Goal: Task Accomplishment & Management: Complete application form

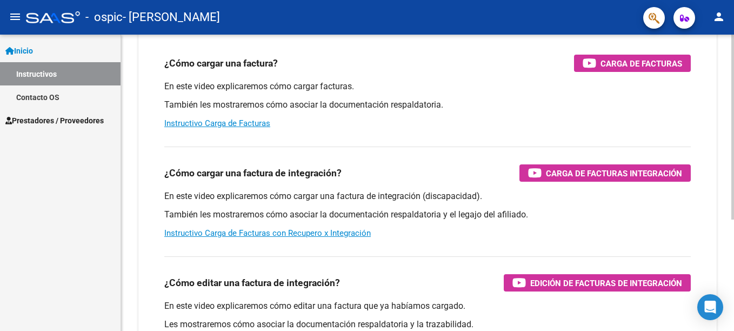
scroll to position [108, 0]
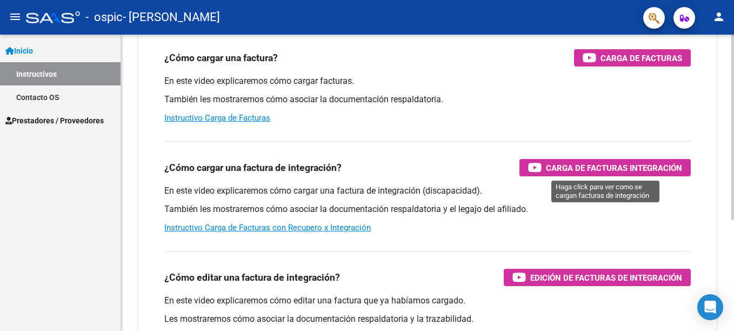
click at [582, 166] on span "Carga de Facturas Integración" at bounding box center [614, 168] width 136 height 14
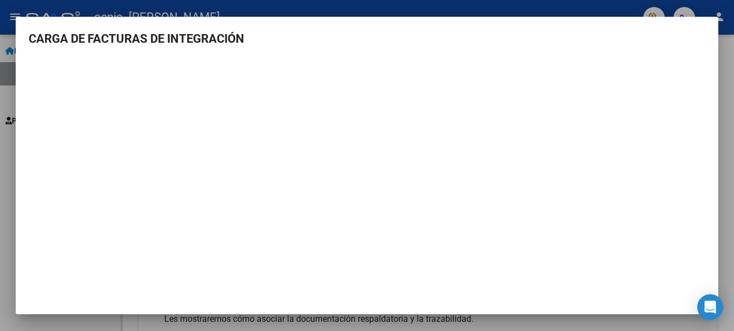
click at [713, 17] on mat-dialog-container "CARGA DE FACTURAS DE INTEGRACIÓN" at bounding box center [367, 166] width 702 height 298
click at [11, 40] on div at bounding box center [367, 165] width 734 height 331
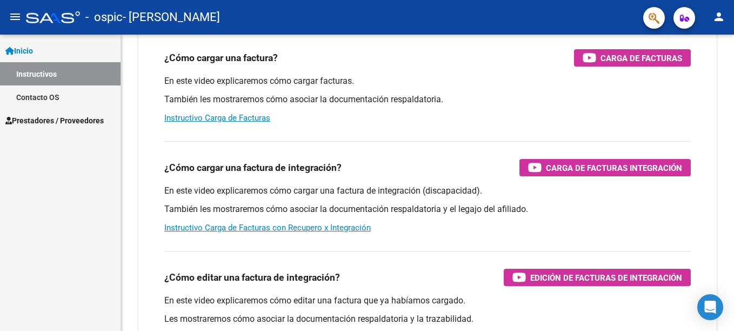
click at [10, 72] on link "Instructivos" at bounding box center [60, 73] width 120 height 23
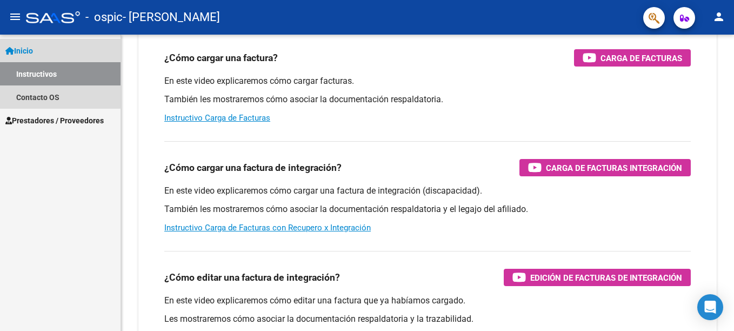
click at [22, 48] on span "Inicio" at bounding box center [19, 51] width 28 height 12
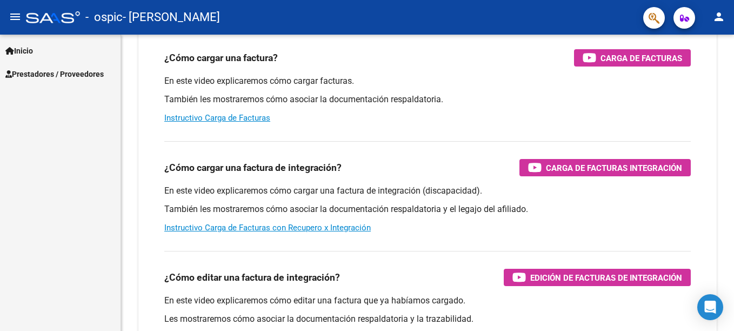
click at [22, 45] on span "Inicio" at bounding box center [19, 51] width 28 height 12
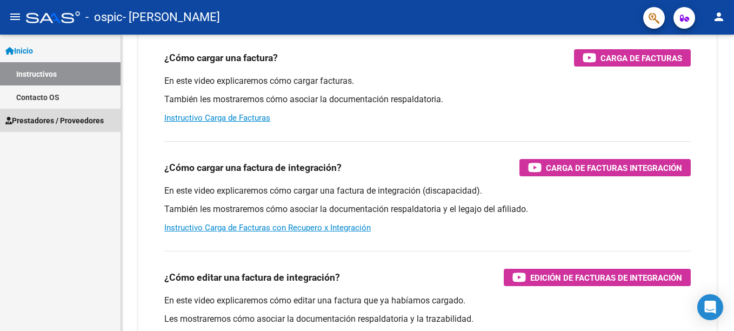
click at [35, 116] on span "Prestadores / Proveedores" at bounding box center [54, 121] width 98 height 12
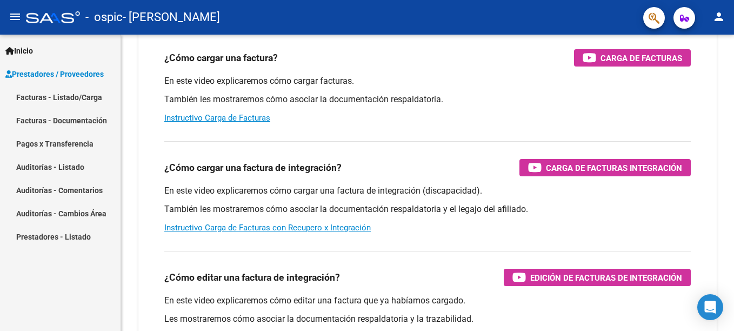
click at [41, 95] on link "Facturas - Listado/Carga" at bounding box center [60, 96] width 120 height 23
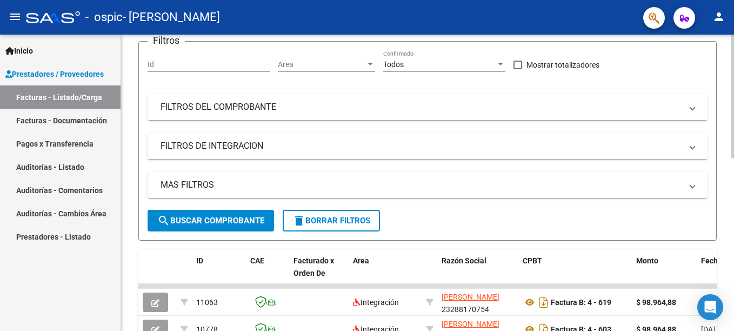
scroll to position [108, 0]
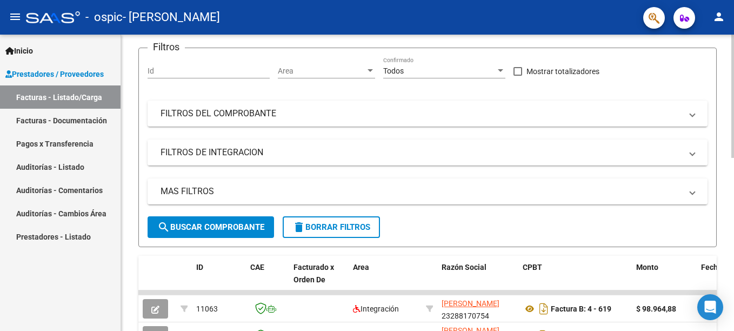
click at [208, 155] on mat-panel-title "FILTROS DE INTEGRACION" at bounding box center [420, 152] width 521 height 12
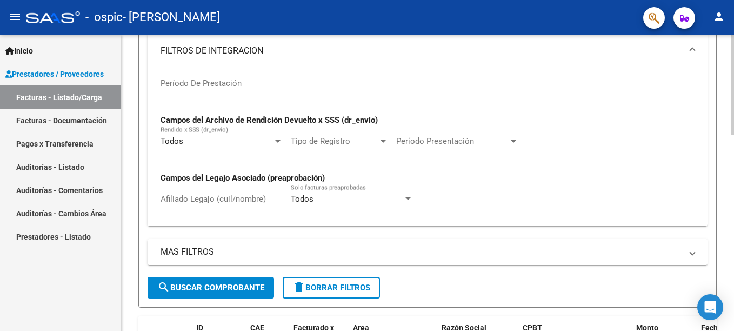
scroll to position [162, 0]
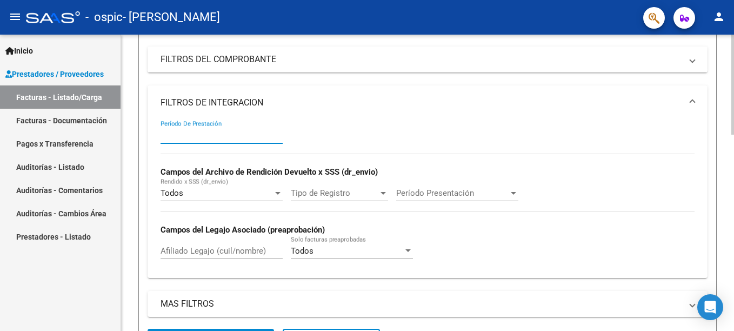
click at [196, 130] on input "Período De Prestación" at bounding box center [221, 135] width 122 height 10
click at [25, 52] on span "Inicio" at bounding box center [19, 51] width 28 height 12
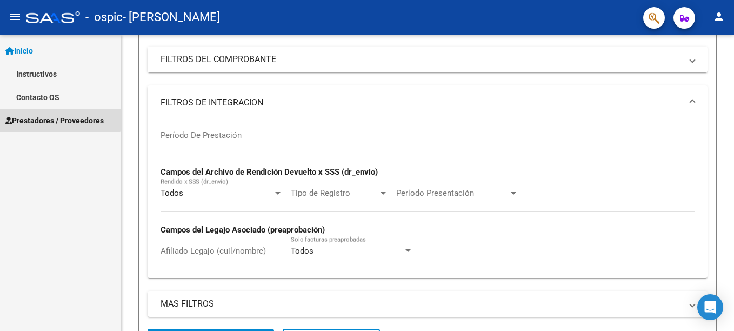
click at [25, 117] on span "Prestadores / Proveedores" at bounding box center [54, 121] width 98 height 12
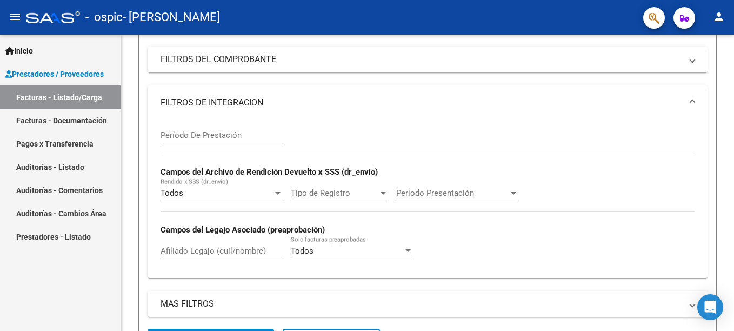
click at [82, 72] on span "Prestadores / Proveedores" at bounding box center [54, 74] width 98 height 12
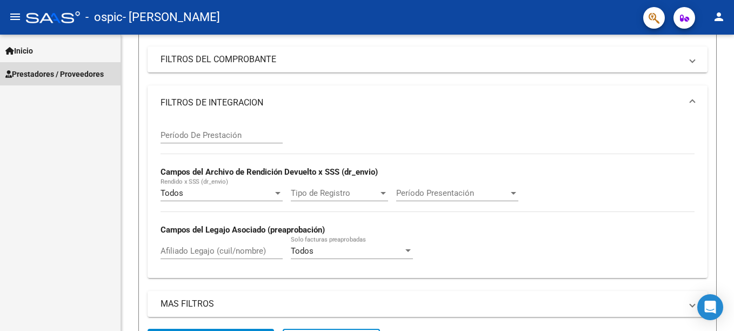
click at [33, 69] on span "Prestadores / Proveedores" at bounding box center [54, 74] width 98 height 12
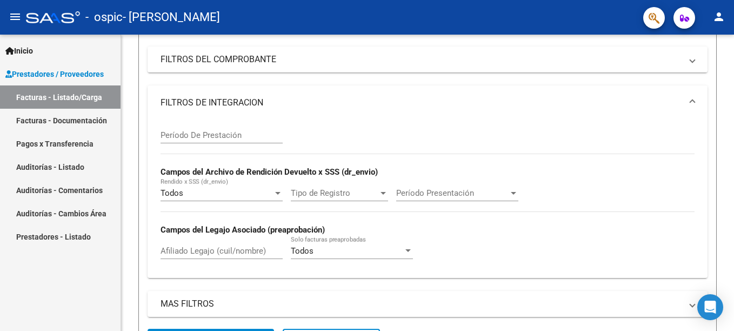
click at [29, 122] on link "Facturas - Documentación" at bounding box center [60, 120] width 120 height 23
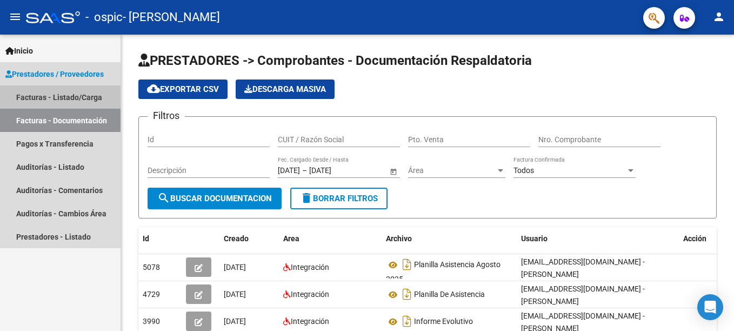
click at [39, 97] on link "Facturas - Listado/Carga" at bounding box center [60, 96] width 120 height 23
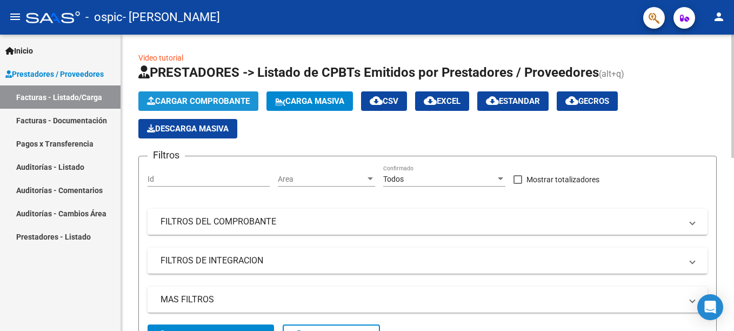
click at [188, 97] on span "Cargar Comprobante" at bounding box center [198, 101] width 103 height 10
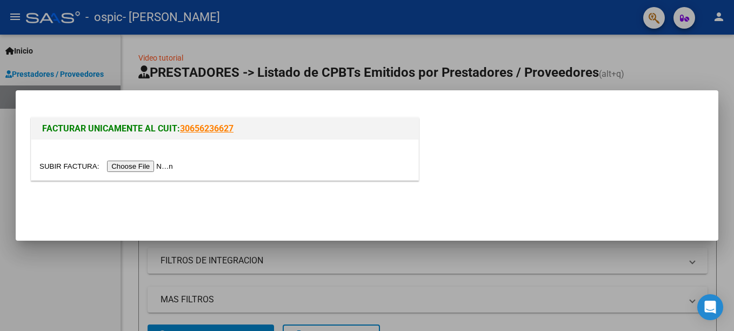
click at [92, 255] on div at bounding box center [367, 165] width 734 height 331
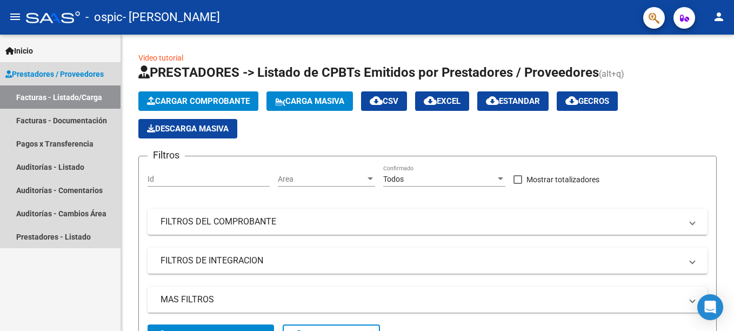
click at [27, 91] on link "Facturas - Listado/Carga" at bounding box center [60, 96] width 120 height 23
click at [23, 115] on link "Facturas - Documentación" at bounding box center [60, 120] width 120 height 23
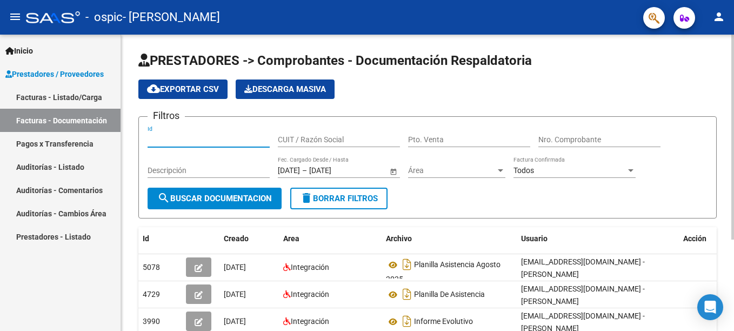
click at [172, 140] on input "Id" at bounding box center [208, 139] width 122 height 9
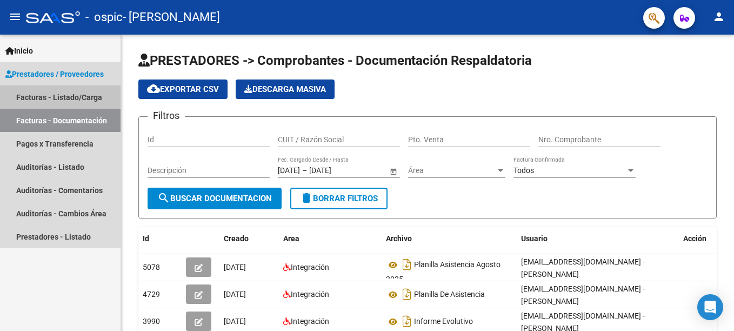
click at [45, 95] on link "Facturas - Listado/Carga" at bounding box center [60, 96] width 120 height 23
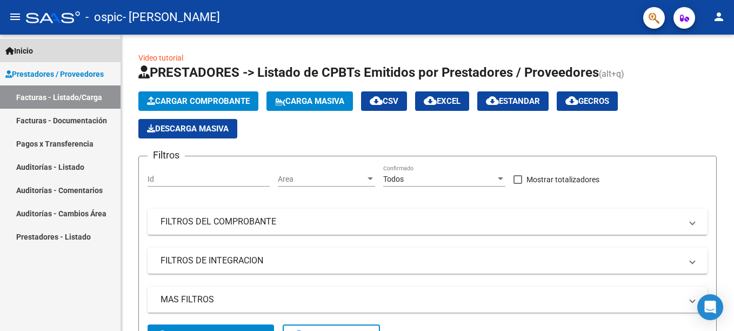
click at [10, 52] on icon at bounding box center [9, 51] width 9 height 8
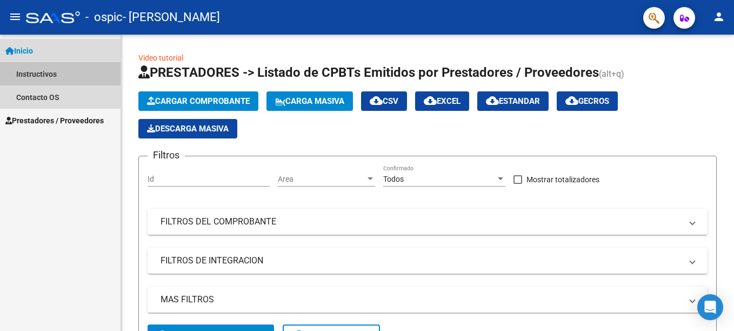
click at [26, 66] on link "Instructivos" at bounding box center [60, 73] width 120 height 23
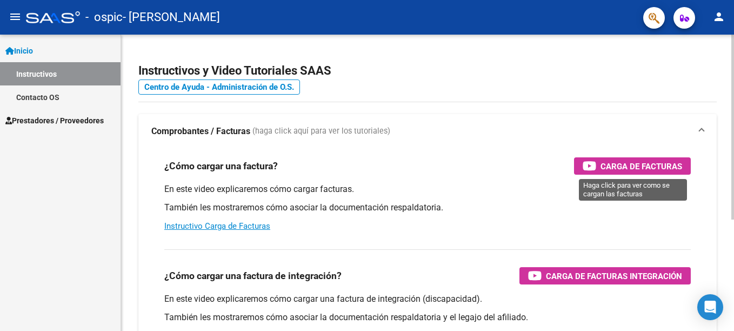
click at [597, 165] on div "Carga de Facturas" at bounding box center [631, 165] width 99 height 17
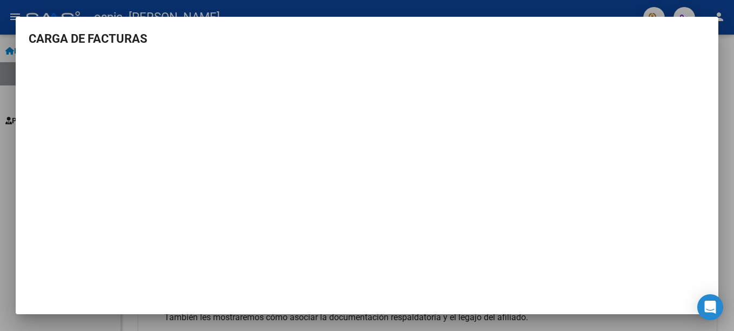
click at [504, 9] on div at bounding box center [367, 165] width 734 height 331
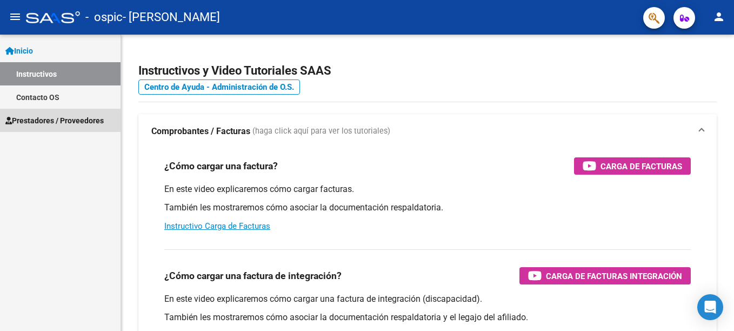
click at [29, 119] on span "Prestadores / Proveedores" at bounding box center [54, 121] width 98 height 12
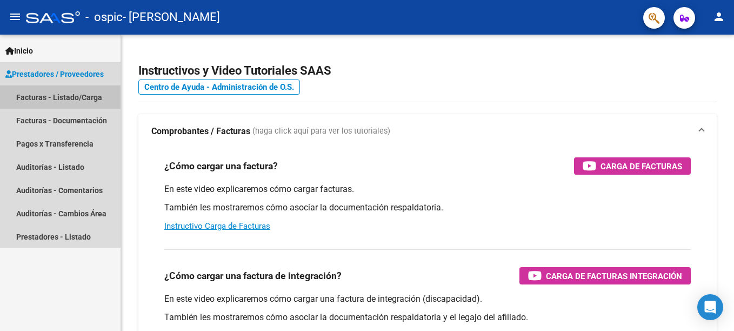
click at [52, 93] on link "Facturas - Listado/Carga" at bounding box center [60, 96] width 120 height 23
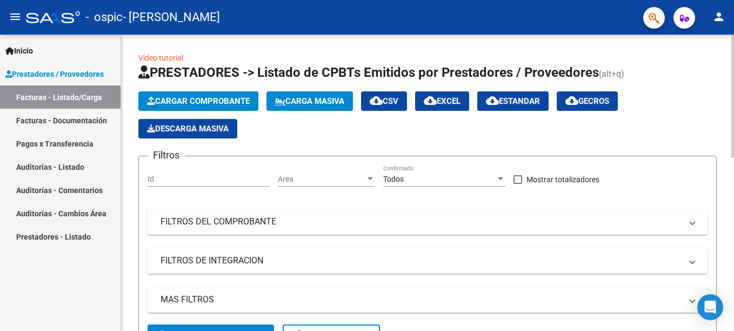
click at [178, 98] on span "Cargar Comprobante" at bounding box center [198, 101] width 103 height 10
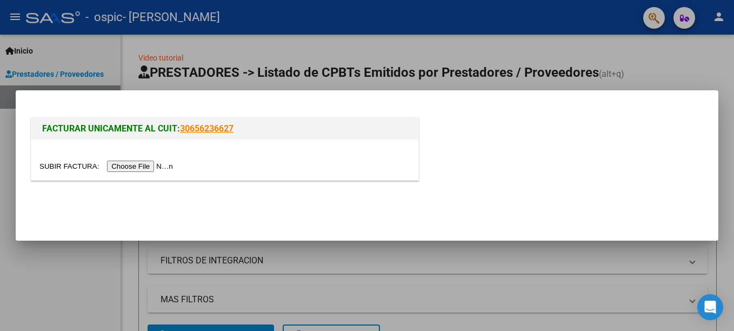
click at [149, 165] on input "file" at bounding box center [107, 165] width 137 height 11
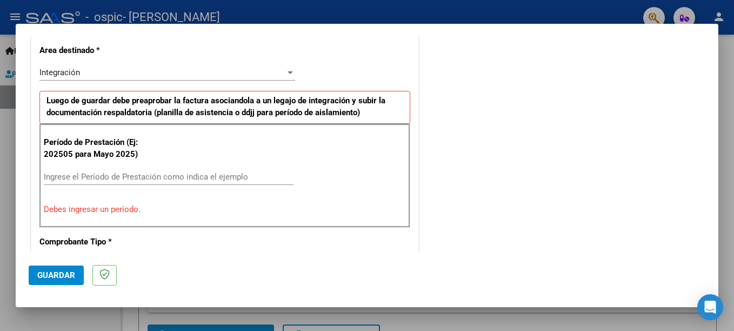
scroll to position [249, 0]
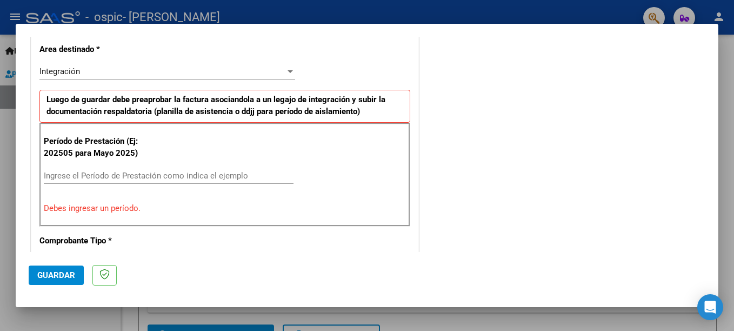
click at [287, 70] on div at bounding box center [289, 71] width 5 height 3
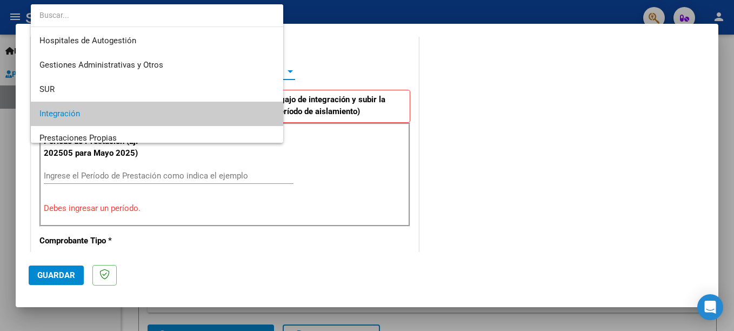
scroll to position [43, 0]
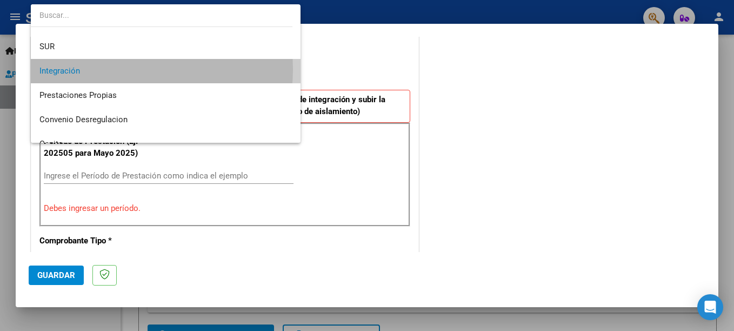
click at [100, 69] on span "Integración" at bounding box center [165, 71] width 252 height 24
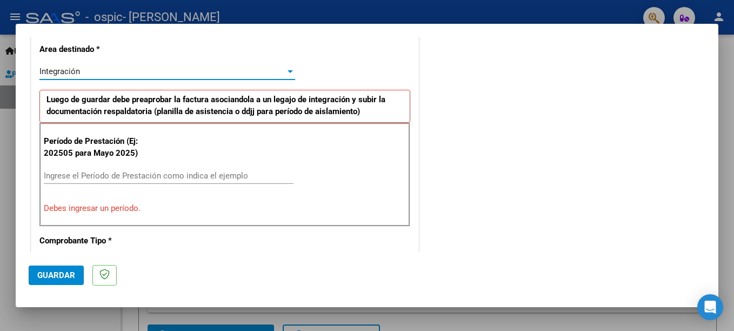
click at [79, 173] on input "Ingrese el Período de Prestación como indica el ejemplo" at bounding box center [169, 176] width 250 height 10
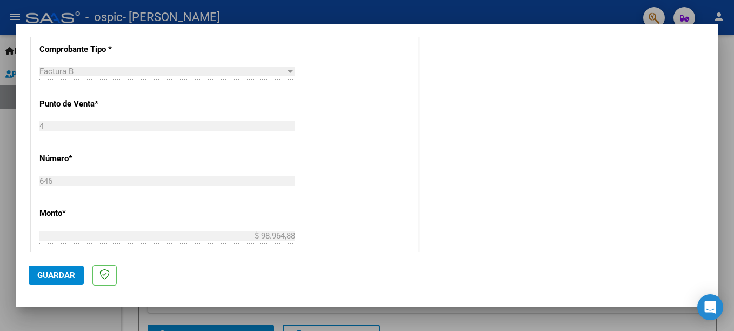
scroll to position [358, 0]
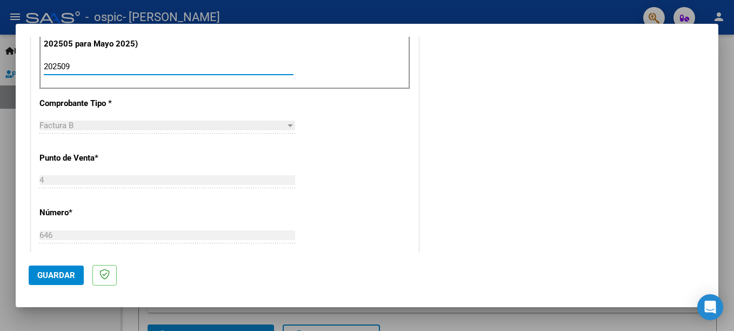
type input "202509"
click at [285, 127] on div at bounding box center [290, 125] width 10 height 9
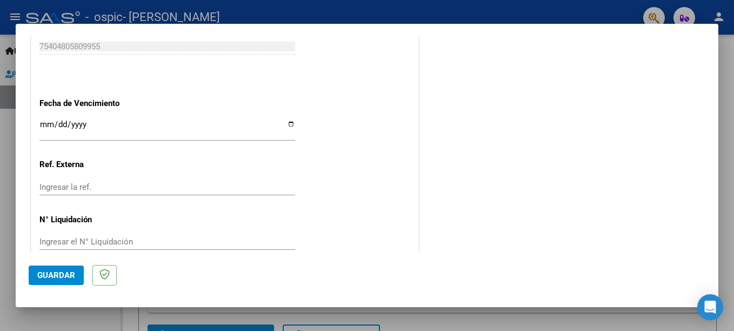
scroll to position [736, 0]
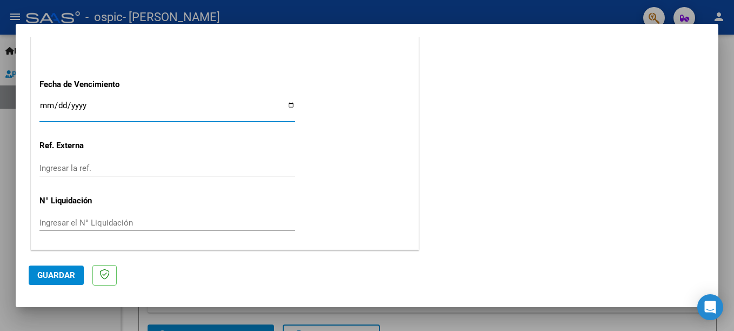
click at [286, 102] on input "Ingresar la fecha" at bounding box center [167, 109] width 256 height 17
type input "[DATE]"
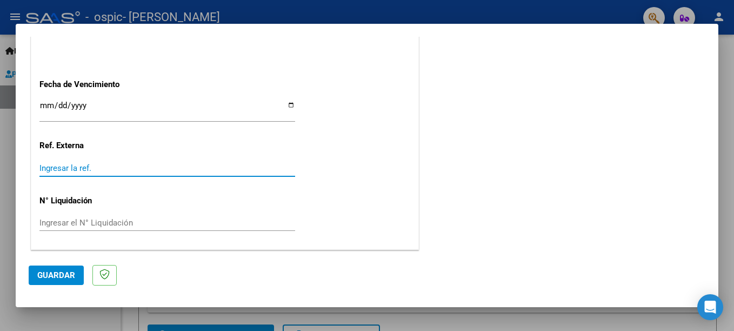
click at [44, 171] on input "Ingresar la ref." at bounding box center [167, 168] width 256 height 10
click at [72, 167] on input "Ingresar la ref." at bounding box center [167, 168] width 256 height 10
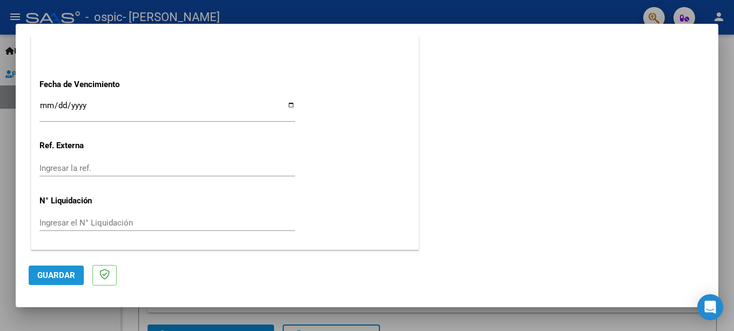
click at [45, 272] on span "Guardar" at bounding box center [56, 275] width 38 height 10
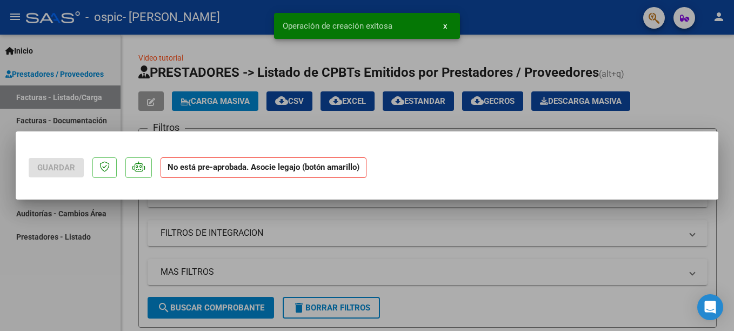
scroll to position [0, 0]
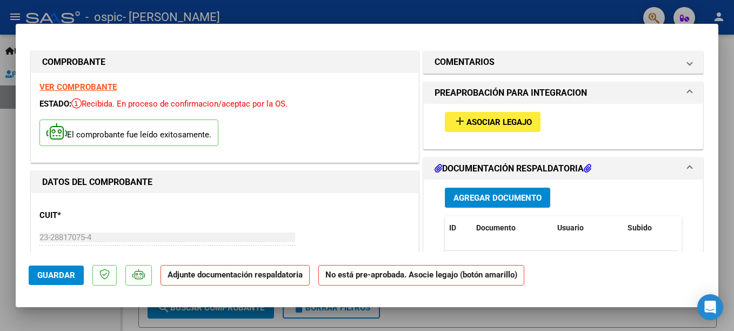
click at [487, 122] on span "Asociar Legajo" at bounding box center [498, 122] width 65 height 10
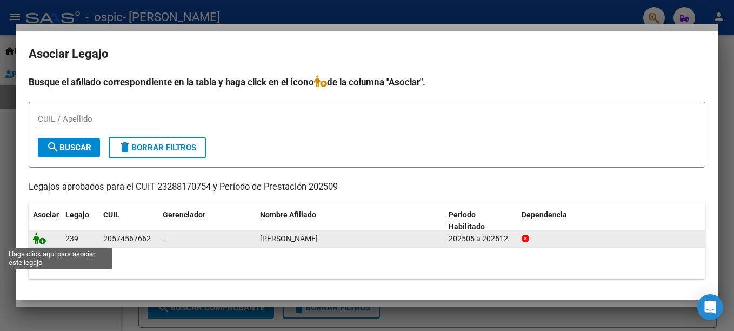
click at [37, 241] on icon at bounding box center [39, 238] width 13 height 12
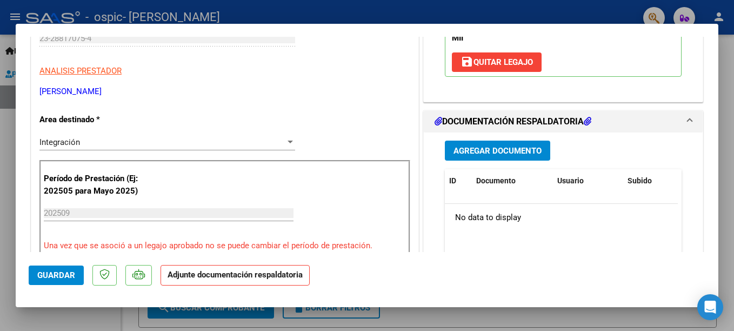
scroll to position [270, 0]
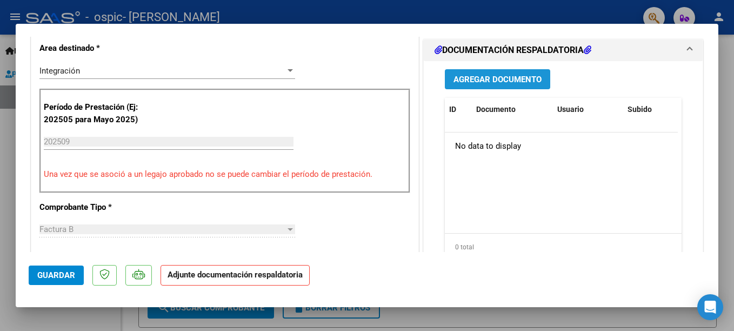
click at [496, 77] on span "Agregar Documento" at bounding box center [497, 80] width 88 height 10
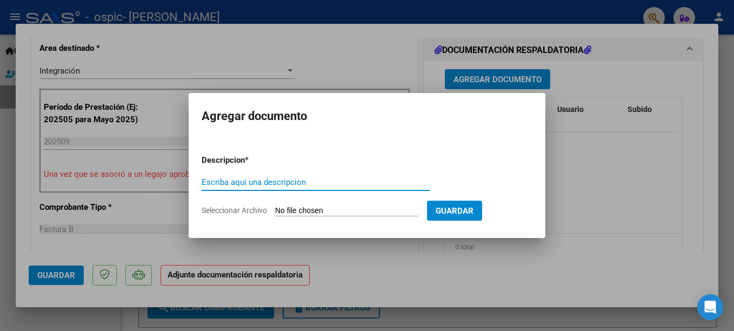
click at [223, 182] on input "Escriba aquí una descripcion" at bounding box center [316, 182] width 228 height 10
type input "PLANILLA ASIST [DATE]"
click at [258, 210] on span "Seleccionar Archivo" at bounding box center [234, 210] width 65 height 9
click at [275, 210] on input "Seleccionar Archivo" at bounding box center [346, 211] width 143 height 10
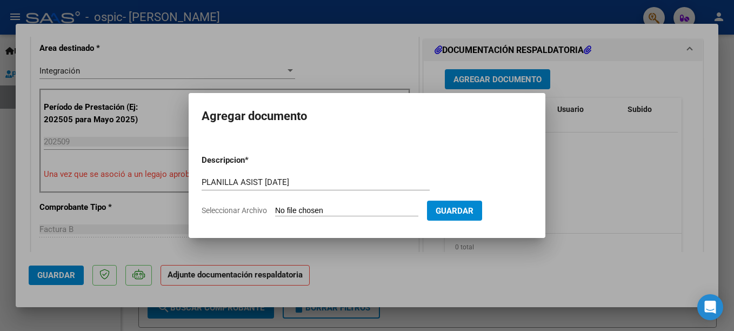
type input "C:\fakepath\planilla asist [DATE].pdf"
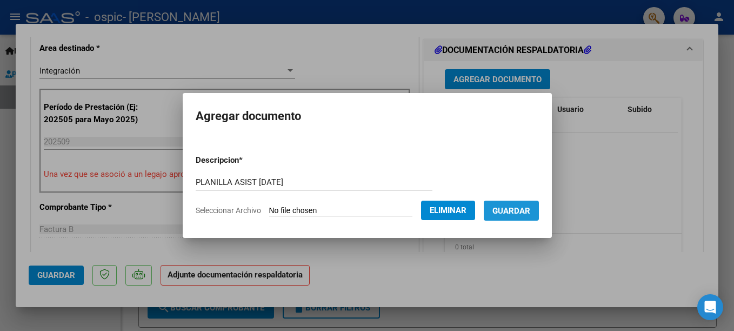
click at [530, 213] on span "Guardar" at bounding box center [511, 211] width 38 height 10
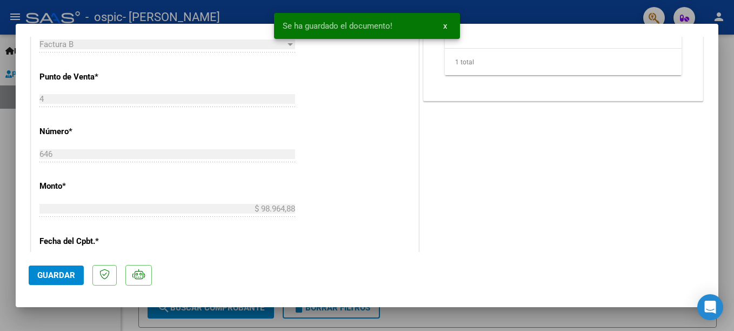
scroll to position [752, 0]
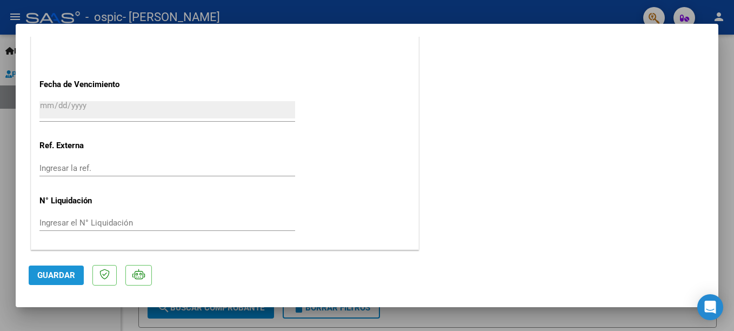
click at [52, 272] on span "Guardar" at bounding box center [56, 275] width 38 height 10
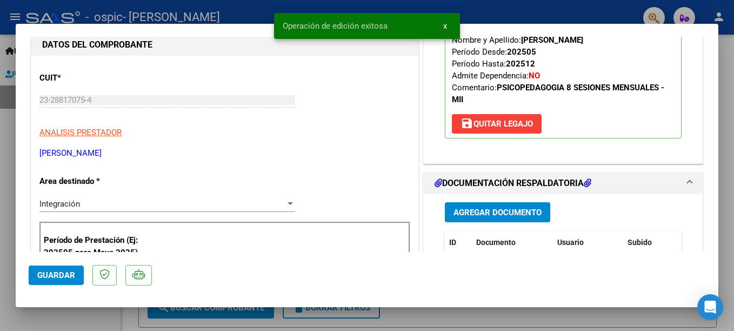
scroll to position [0, 0]
